Goal: Transaction & Acquisition: Purchase product/service

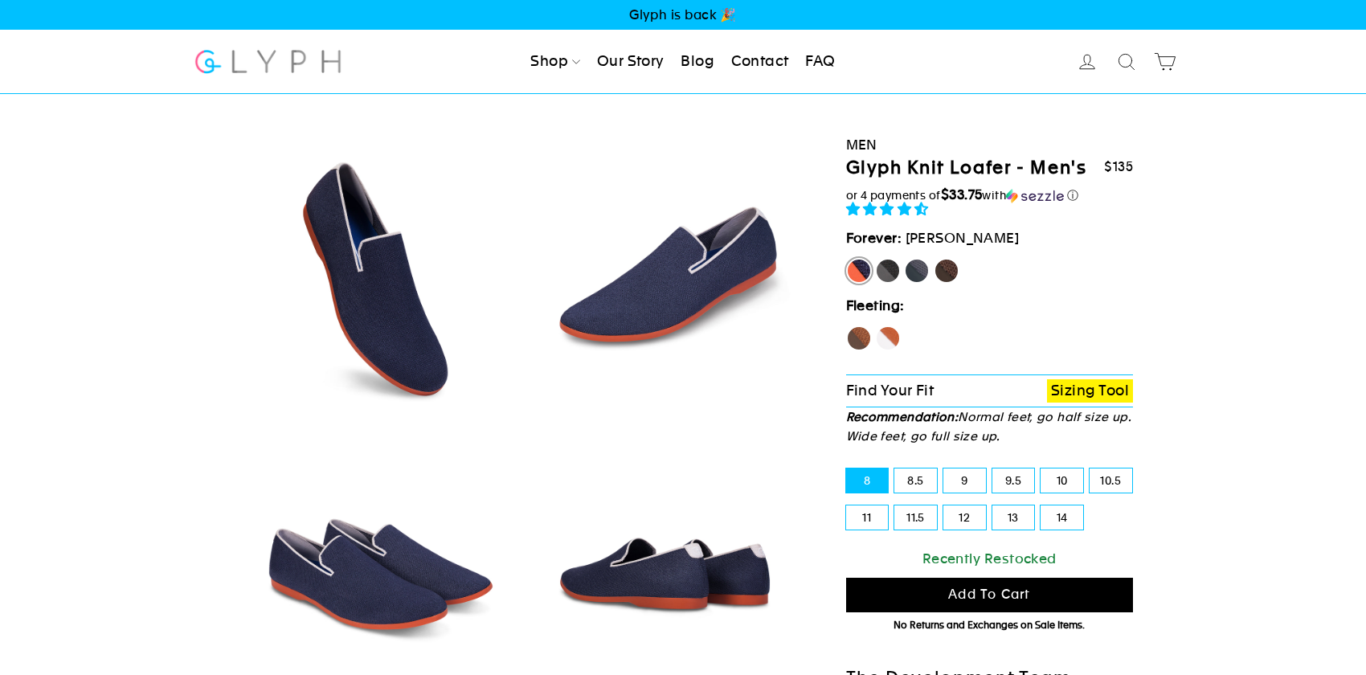
select select "highest-rating"
